Goal: Information Seeking & Learning: Learn about a topic

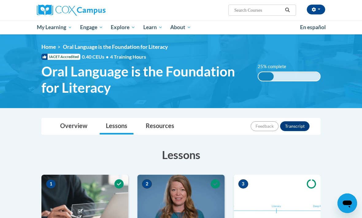
click at [0, 0] on span "PK-5 Structured Literacy Program" at bounding box center [0, 0] width 0 height 0
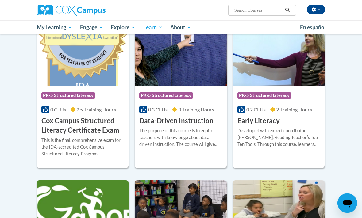
scroll to position [211, 0]
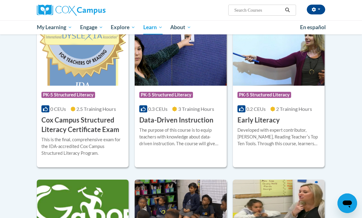
click at [270, 120] on h3 "Early Literacy" at bounding box center [258, 120] width 42 height 10
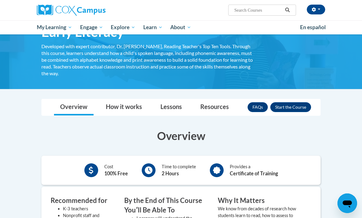
scroll to position [41, 0]
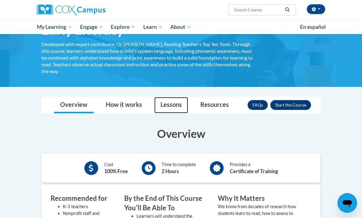
click at [168, 102] on link "Lessons" at bounding box center [171, 105] width 34 height 16
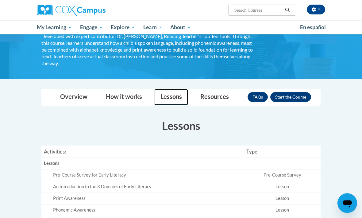
scroll to position [50, 0]
click at [0, 0] on span "PK-5 Structured Literacy Program" at bounding box center [0, 0] width 0 height 0
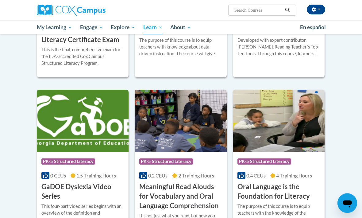
scroll to position [307, 0]
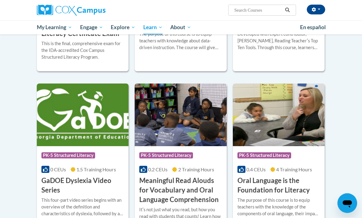
click at [275, 182] on h3 "Oral Language is the Foundation for Literacy" at bounding box center [278, 185] width 83 height 19
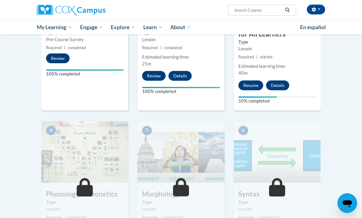
click at [254, 82] on button "Resume" at bounding box center [250, 86] width 25 height 10
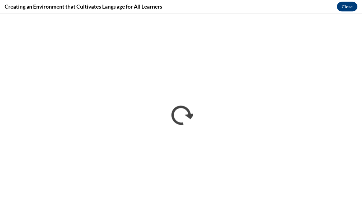
scroll to position [380, 0]
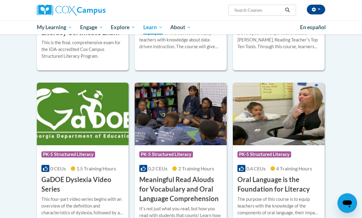
scroll to position [308, 0]
click at [279, 186] on h3 "Oral Language is the Foundation for Literacy" at bounding box center [278, 184] width 83 height 19
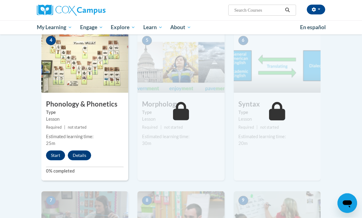
scroll to position [316, 0]
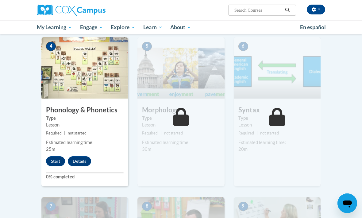
click at [57, 160] on button "Start" at bounding box center [55, 161] width 19 height 10
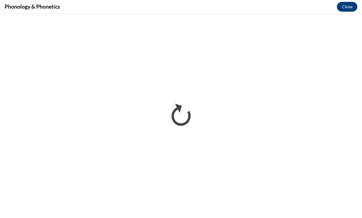
scroll to position [693, 0]
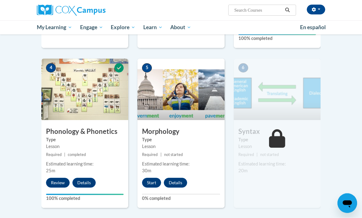
scroll to position [354, 0]
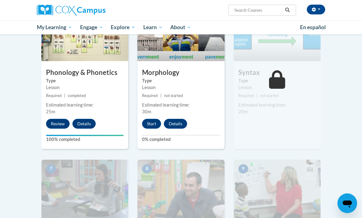
click at [150, 119] on button "Start" at bounding box center [151, 124] width 19 height 10
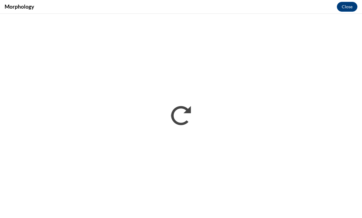
scroll to position [587, 0]
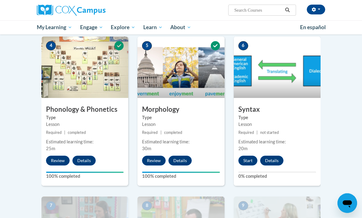
scroll to position [315, 0]
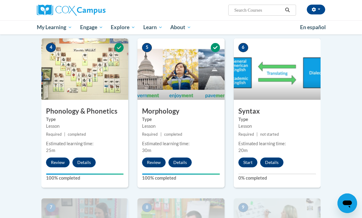
click at [248, 162] on button "Start" at bounding box center [247, 162] width 19 height 10
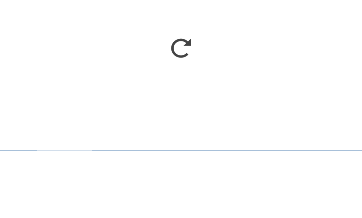
scroll to position [750, 0]
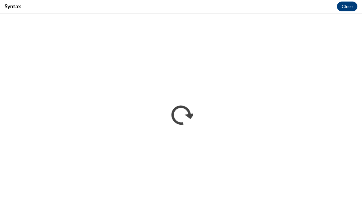
click at [356, 3] on div "Syntax Close" at bounding box center [181, 7] width 362 height 14
click at [350, 2] on button "Close" at bounding box center [347, 7] width 21 height 10
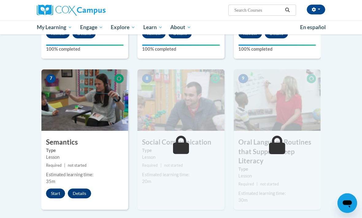
scroll to position [444, 0]
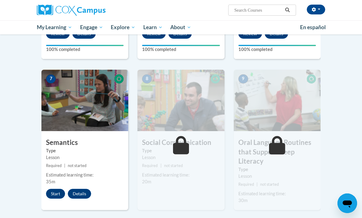
click at [56, 192] on button "Start" at bounding box center [55, 194] width 19 height 10
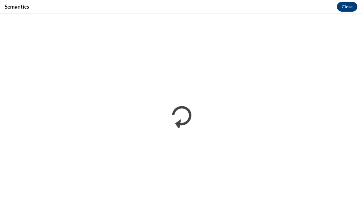
scroll to position [0, 0]
